Goal: Information Seeking & Learning: Learn about a topic

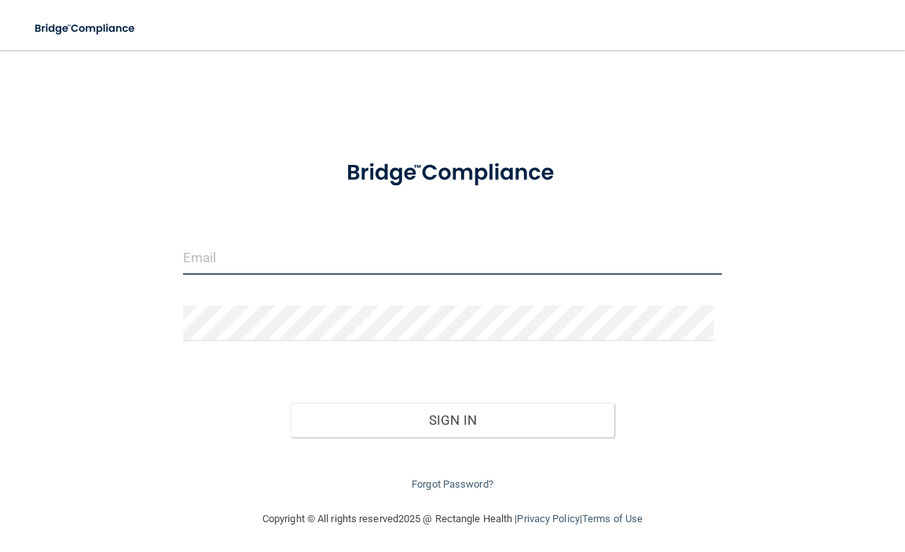
click at [386, 260] on input "email" at bounding box center [452, 257] width 539 height 35
type input "[EMAIL_ADDRESS][DOMAIN_NAME]"
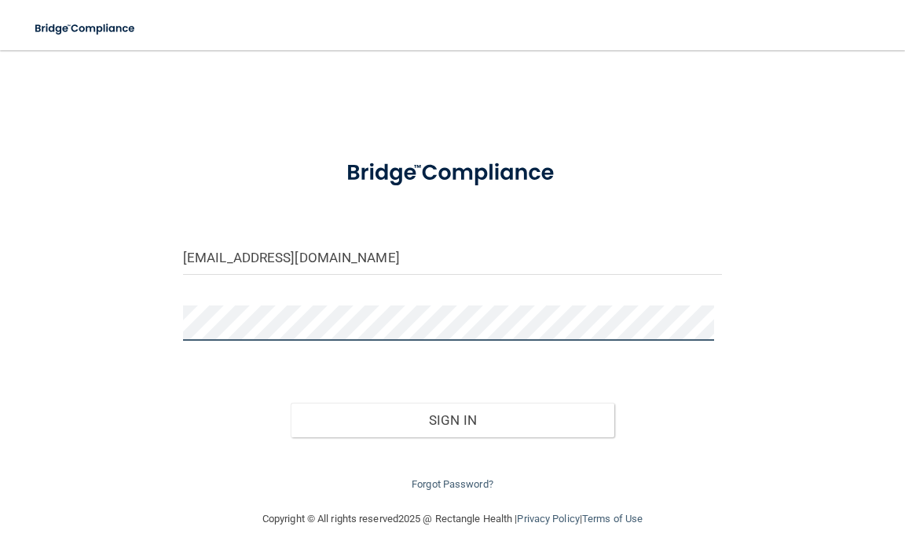
click at [291, 403] on button "Sign In" at bounding box center [453, 420] width 324 height 35
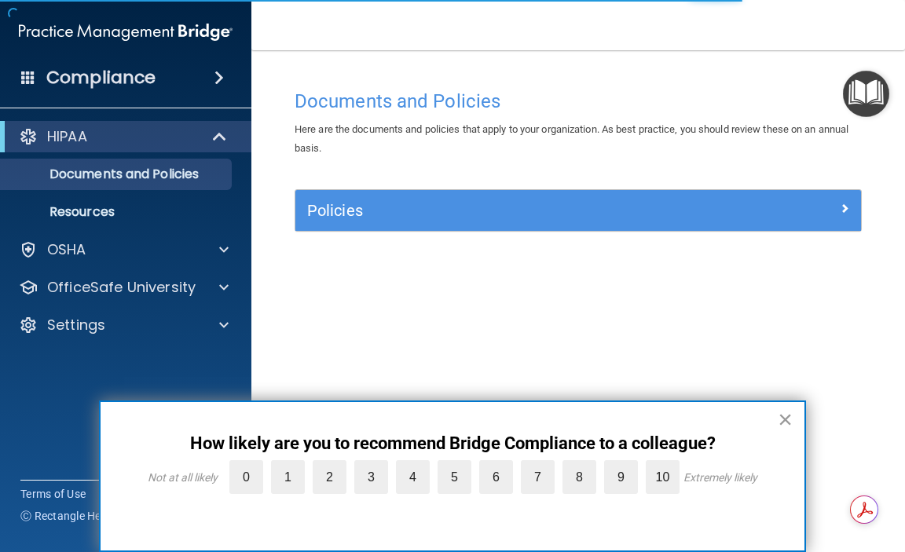
click at [786, 421] on button "×" at bounding box center [785, 419] width 15 height 25
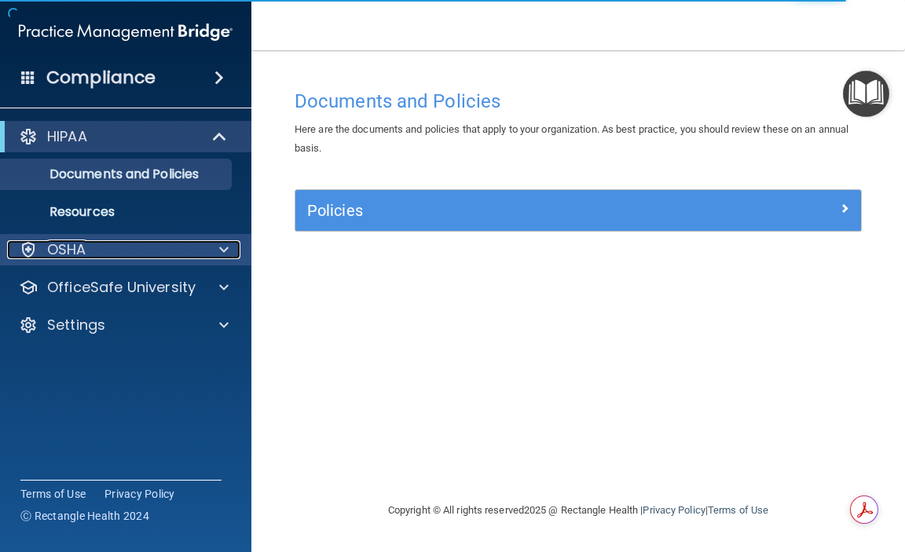
click at [76, 254] on p "OSHA" at bounding box center [66, 249] width 39 height 19
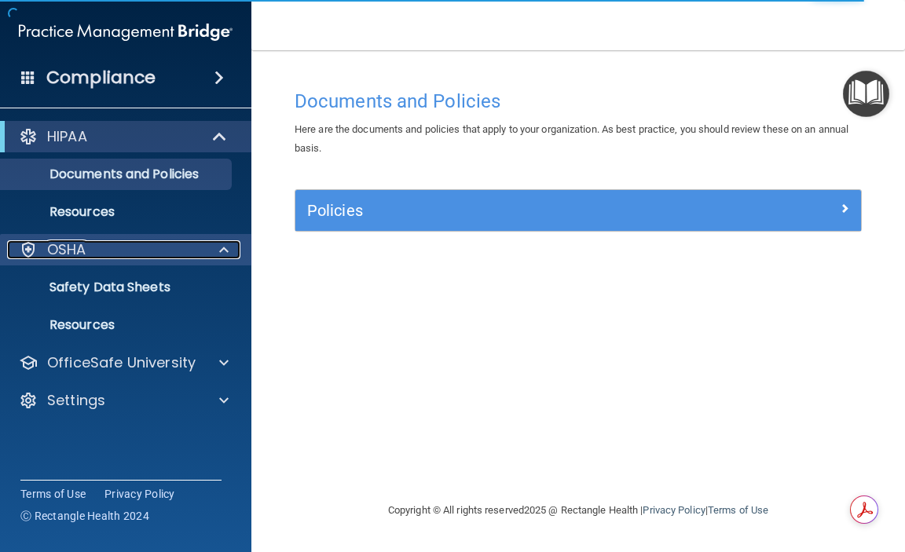
click at [76, 254] on p "OSHA" at bounding box center [66, 249] width 39 height 19
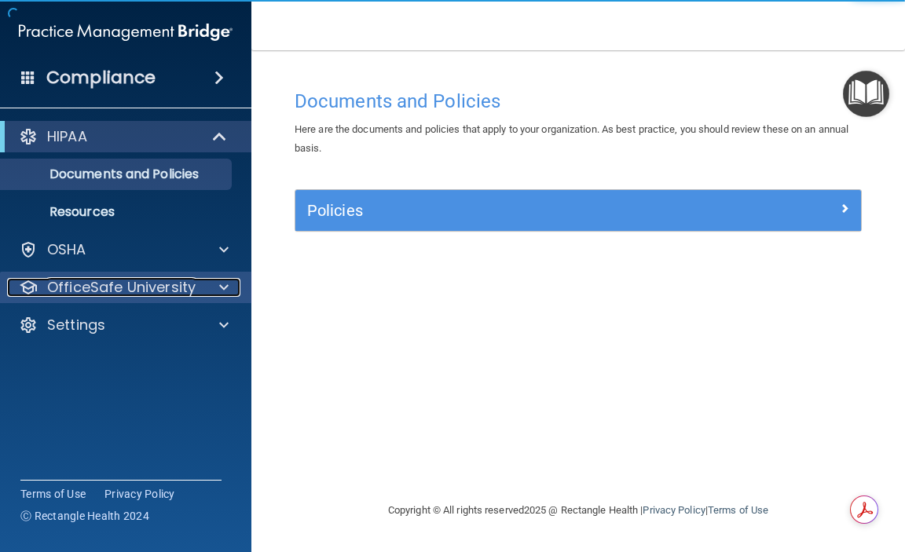
click at [84, 288] on p "OfficeSafe University" at bounding box center [121, 287] width 148 height 19
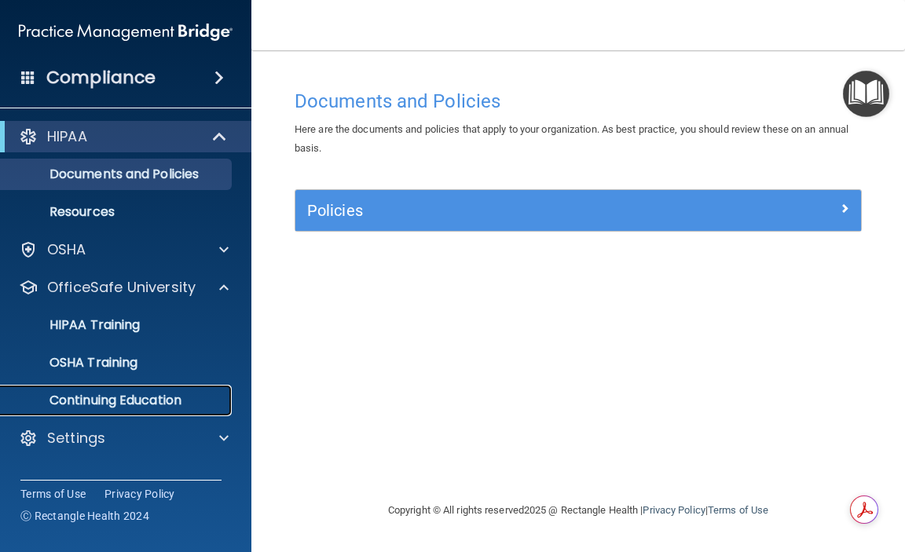
click at [93, 395] on p "Continuing Education" at bounding box center [117, 401] width 214 height 16
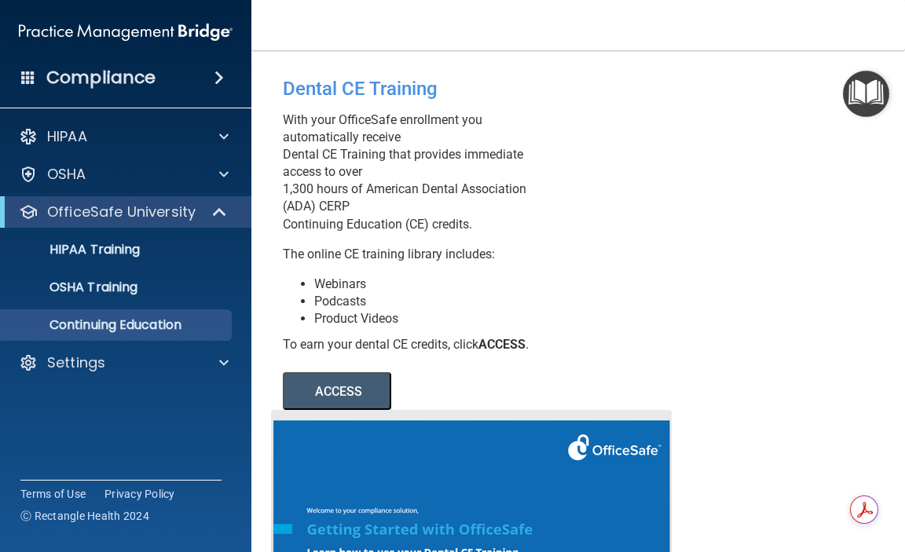
click at [335, 397] on button "ACCESS" at bounding box center [337, 391] width 108 height 38
click at [92, 209] on p "OfficeSafe University" at bounding box center [121, 212] width 148 height 19
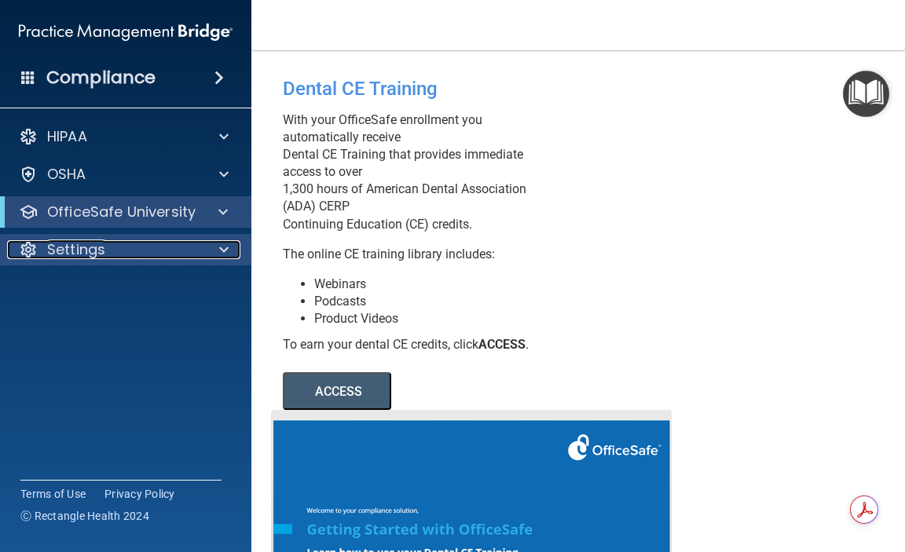
click at [74, 244] on p "Settings" at bounding box center [76, 249] width 58 height 19
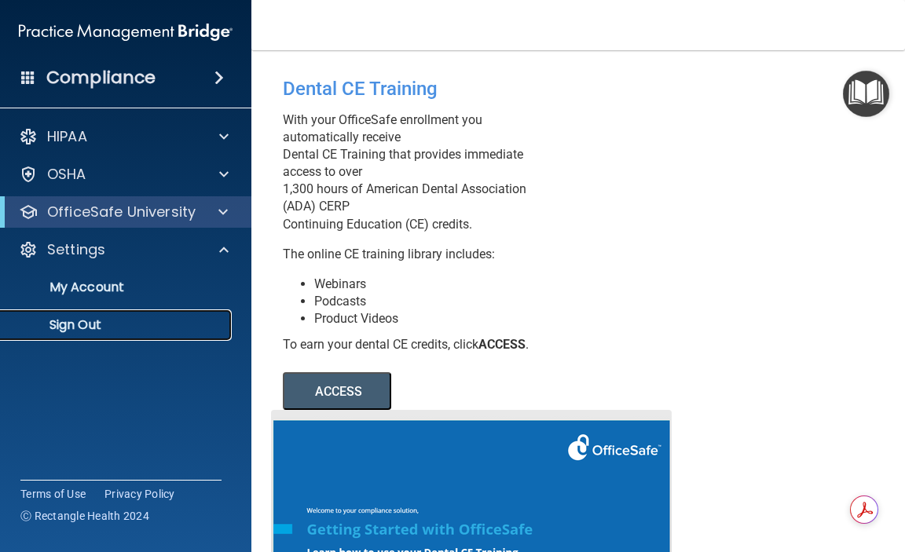
click at [68, 322] on p "Sign Out" at bounding box center [117, 325] width 214 height 16
